Goal: Transaction & Acquisition: Purchase product/service

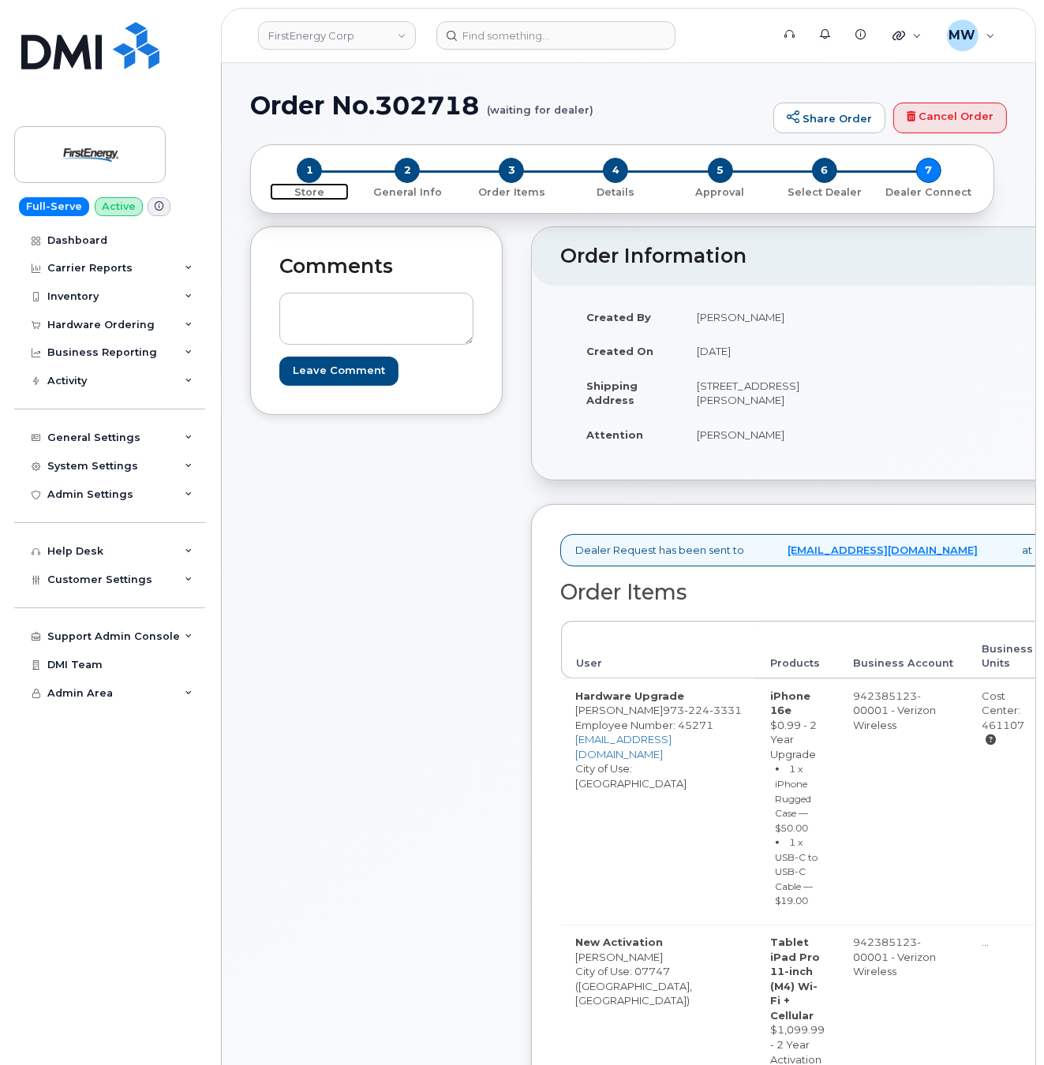
click at [310, 184] on span "Store" at bounding box center [309, 191] width 79 height 17
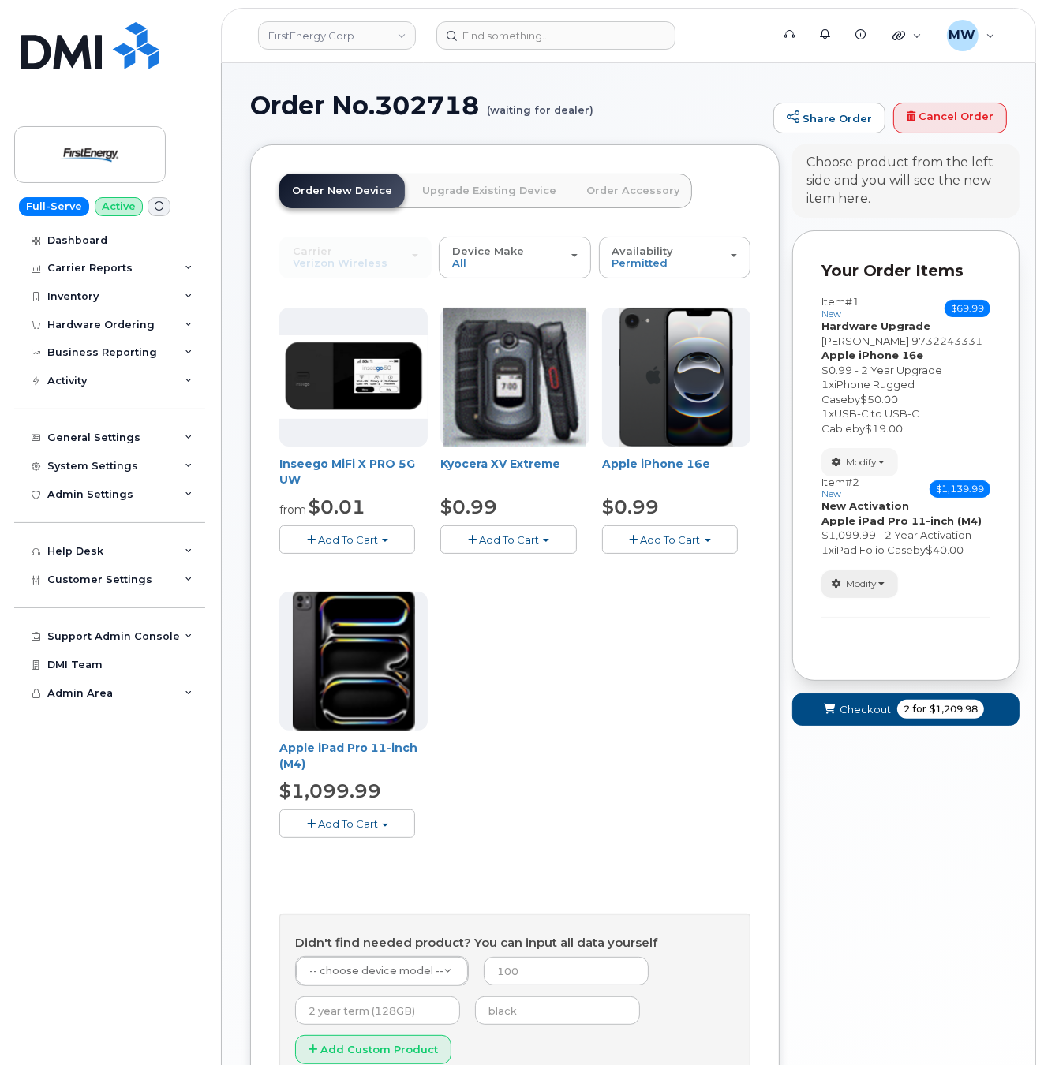
click at [855, 592] on button "Modify" at bounding box center [860, 585] width 77 height 28
click at [895, 618] on link "change" at bounding box center [897, 608] width 150 height 19
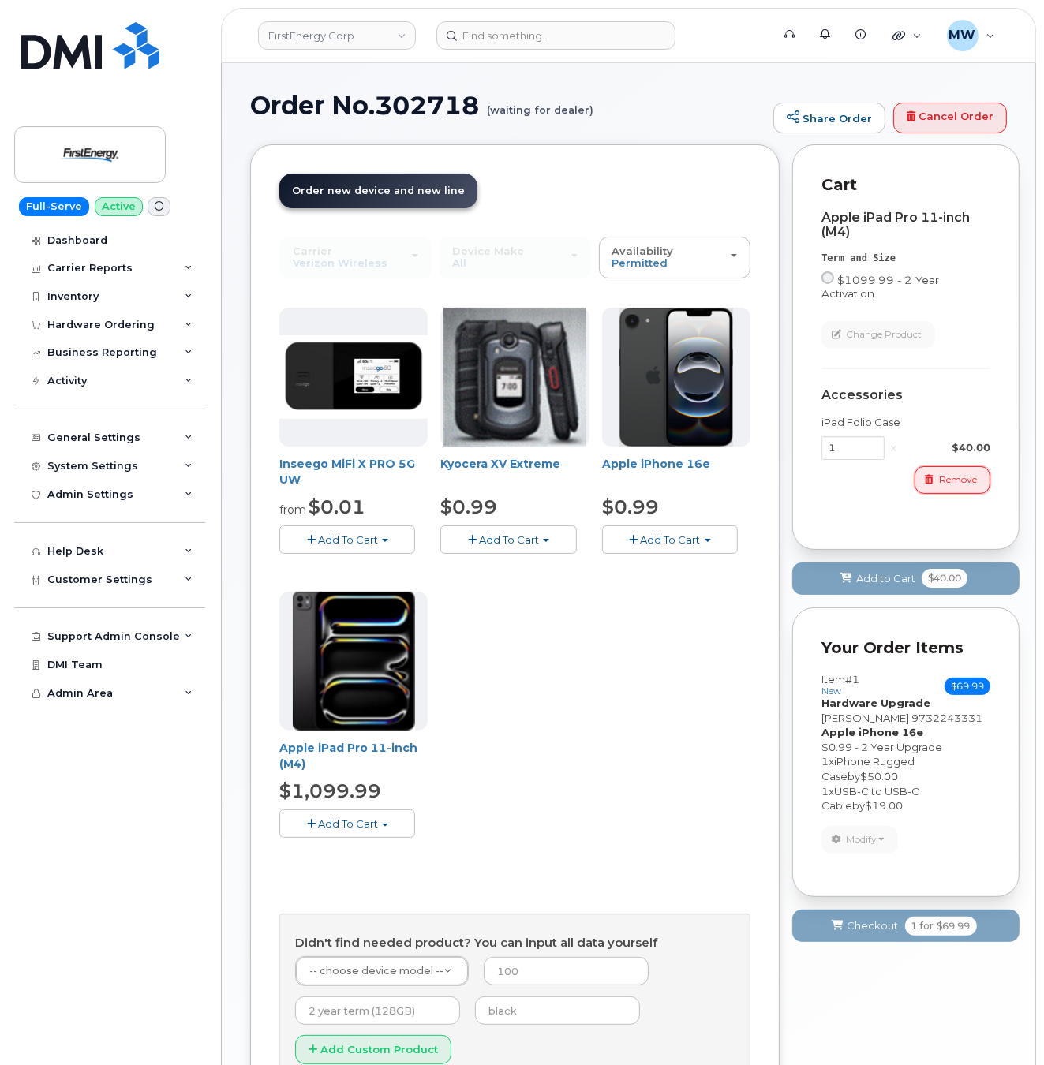
click at [943, 477] on span "Remove" at bounding box center [958, 480] width 38 height 14
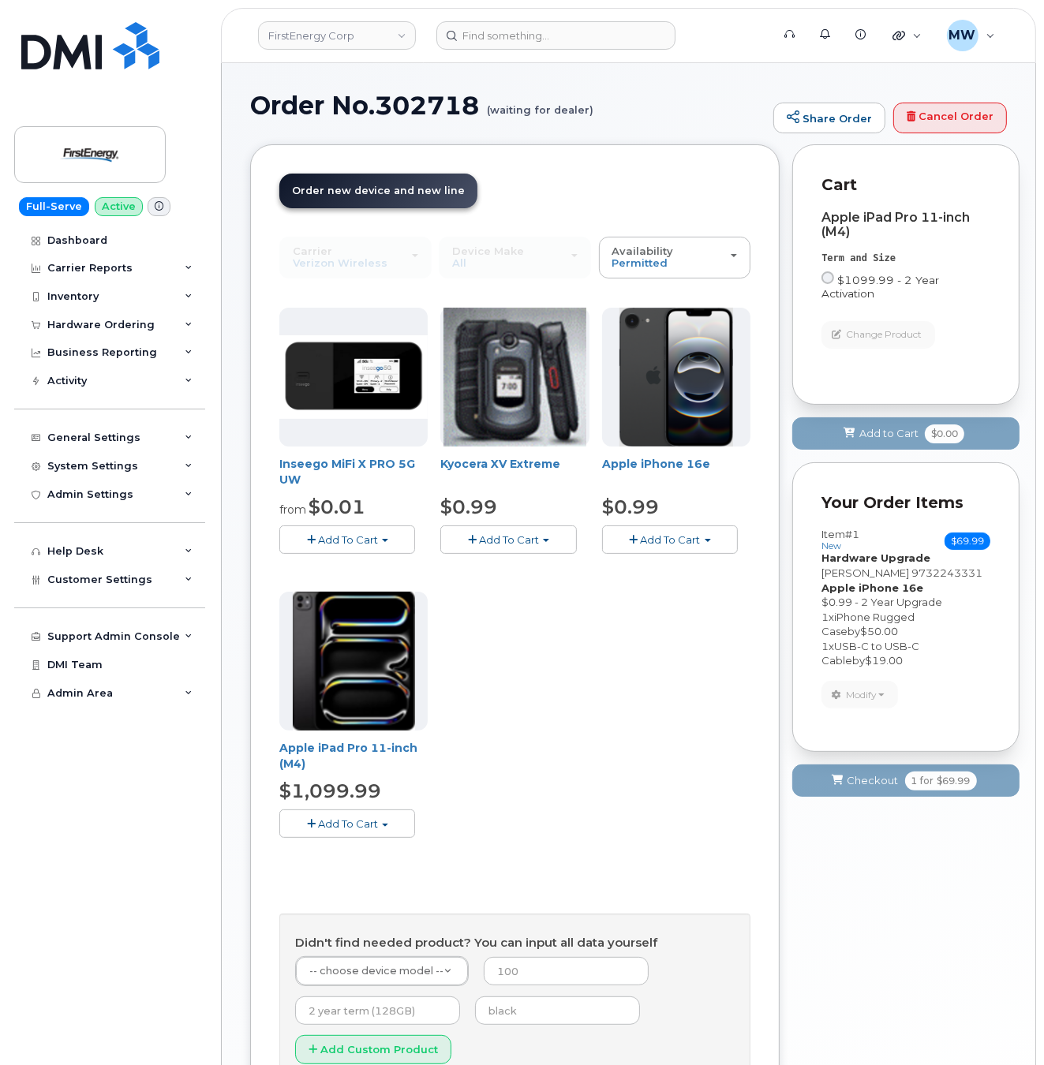
click at [834, 285] on label "$1099.99 - 2 Year Activation" at bounding box center [906, 285] width 169 height 29
click at [834, 284] on input "$1099.99 - 2 Year Activation" at bounding box center [828, 277] width 13 height 13
radio input "true"
click at [867, 444] on button "Add to Cart $1,099.99" at bounding box center [905, 433] width 227 height 32
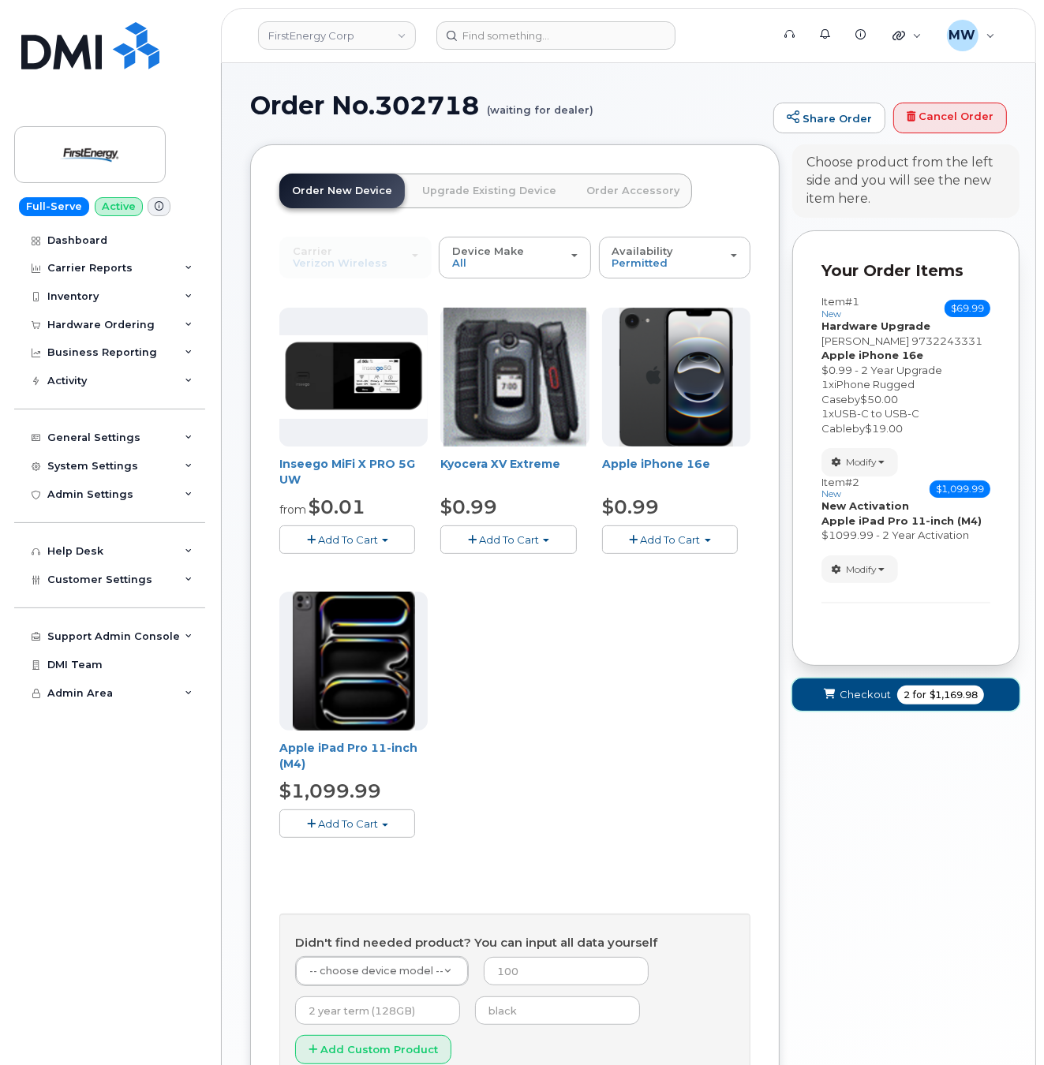
click at [859, 702] on span "Checkout" at bounding box center [865, 694] width 51 height 15
